Goal: Information Seeking & Learning: Learn about a topic

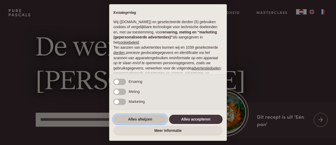
click at [148, 119] on button "Alles afwijzen" at bounding box center [140, 118] width 54 height 9
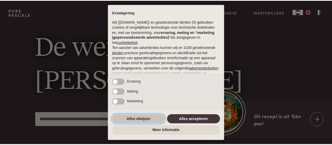
scroll to position [66, 0]
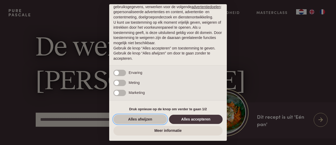
click at [153, 119] on button "Alles afwijzen" at bounding box center [140, 118] width 54 height 9
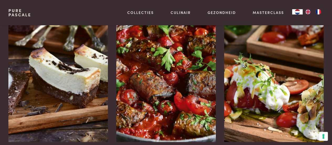
scroll to position [515, 0]
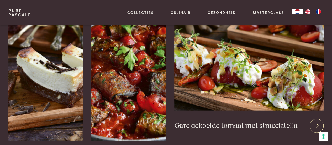
click at [319, 121] on div at bounding box center [317, 126] width 14 height 14
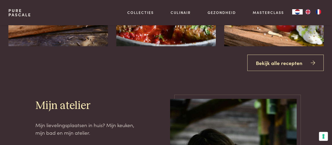
scroll to position [611, 0]
